Goal: Navigation & Orientation: Go to known website

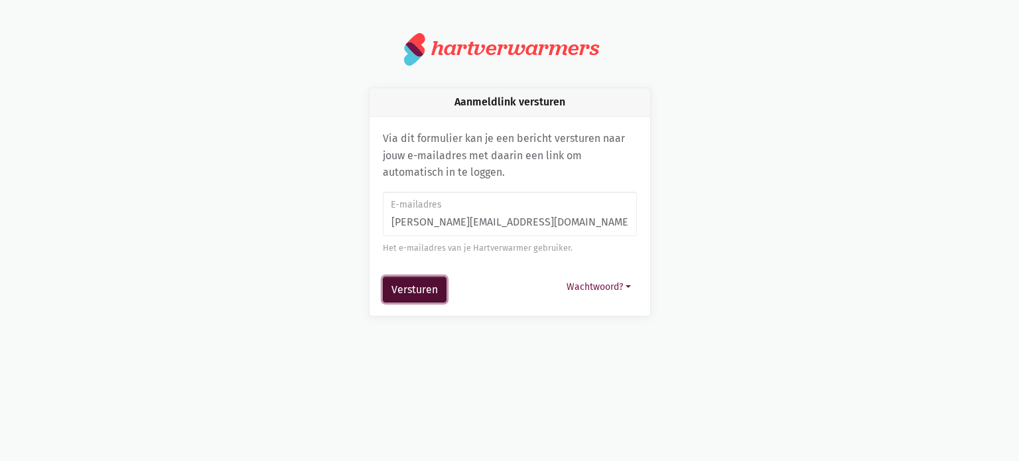
click at [403, 286] on button "Versturen" at bounding box center [415, 290] width 64 height 27
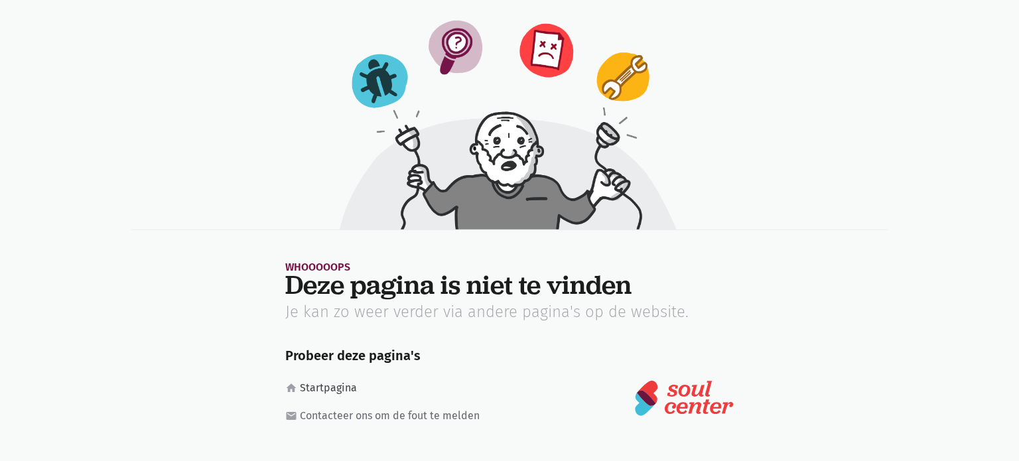
click at [332, 389] on link "home Startpagina" at bounding box center [389, 388] width 208 height 17
